Goal: Information Seeking & Learning: Learn about a topic

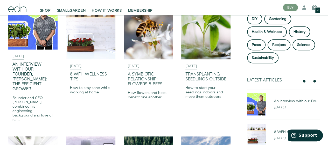
click at [21, 96] on div "Founder and CEO Ryan Woltz combined his engineering background and love of na..." at bounding box center [32, 109] width 41 height 26
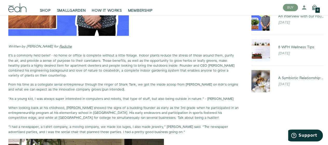
scroll to position [182, 0]
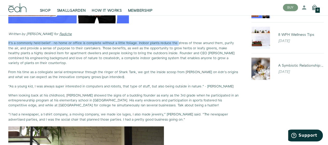
drag, startPoint x: 3, startPoint y: 41, endPoint x: 192, endPoint y: 41, distance: 188.9
click at [192, 41] on strong "It's a commonly held belief - no home or office is complete without a little fo…" at bounding box center [121, 51] width 226 height 20
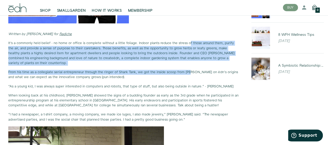
drag, startPoint x: 189, startPoint y: 53, endPoint x: 187, endPoint y: 37, distance: 16.6
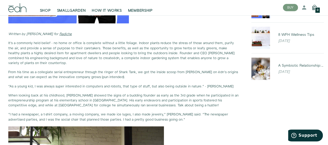
drag, startPoint x: 186, startPoint y: 33, endPoint x: 186, endPoint y: 66, distance: 32.7
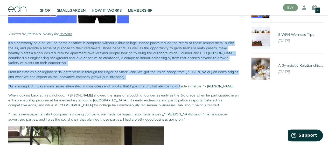
drag, startPoint x: 178, startPoint y: 81, endPoint x: 170, endPoint y: 29, distance: 52.5
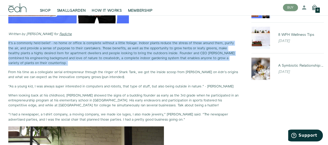
drag, startPoint x: 170, startPoint y: 29, endPoint x: 168, endPoint y: 73, distance: 44.4
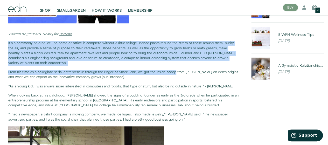
click at [168, 73] on p "From his time as a collegiate serial entrepreneur through the ringer of Shark T…" at bounding box center [123, 75] width 231 height 10
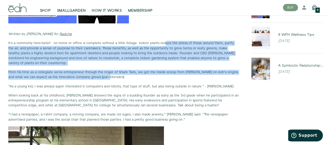
drag, startPoint x: 167, startPoint y: 78, endPoint x: 163, endPoint y: 39, distance: 39.6
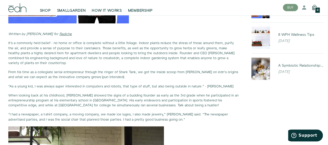
click at [163, 35] on p "Written by [PERSON_NAME] for Radiche" at bounding box center [123, 34] width 231 height 5
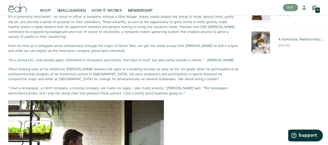
scroll to position [208, 0]
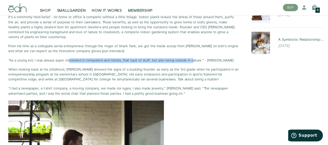
drag, startPoint x: 68, startPoint y: 63, endPoint x: 201, endPoint y: 62, distance: 132.6
click at [201, 62] on p "“As a young kid, I was always super interested in computers and robots, that ty…" at bounding box center [123, 60] width 231 height 5
click at [201, 62] on strong "“As a young kid, I was always super interested in computers and robots, that ty…" at bounding box center [120, 60] width 225 height 5
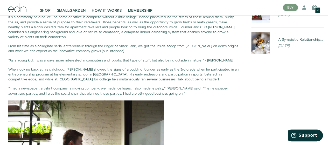
drag, startPoint x: 199, startPoint y: 74, endPoint x: 195, endPoint y: 38, distance: 36.6
click at [195, 38] on p "It's a commonly held belief - no home or office is complete without a little fo…" at bounding box center [123, 27] width 231 height 25
drag, startPoint x: 195, startPoint y: 38, endPoint x: 195, endPoint y: 80, distance: 42.3
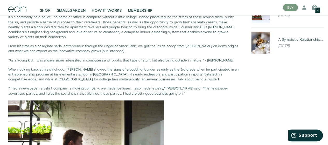
click at [195, 80] on p "When looking back at his childhood, [PERSON_NAME] showed the signs of a budding…" at bounding box center [123, 74] width 231 height 15
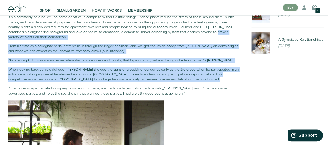
drag, startPoint x: 195, startPoint y: 80, endPoint x: 195, endPoint y: 33, distance: 47.0
click at [195, 33] on strong ", a complete indoor gardening system that enables anyone to grow a variety of p…" at bounding box center [118, 35] width 220 height 10
drag, startPoint x: 195, startPoint y: 33, endPoint x: 191, endPoint y: 83, distance: 50.2
